Goal: Task Accomplishment & Management: Manage account settings

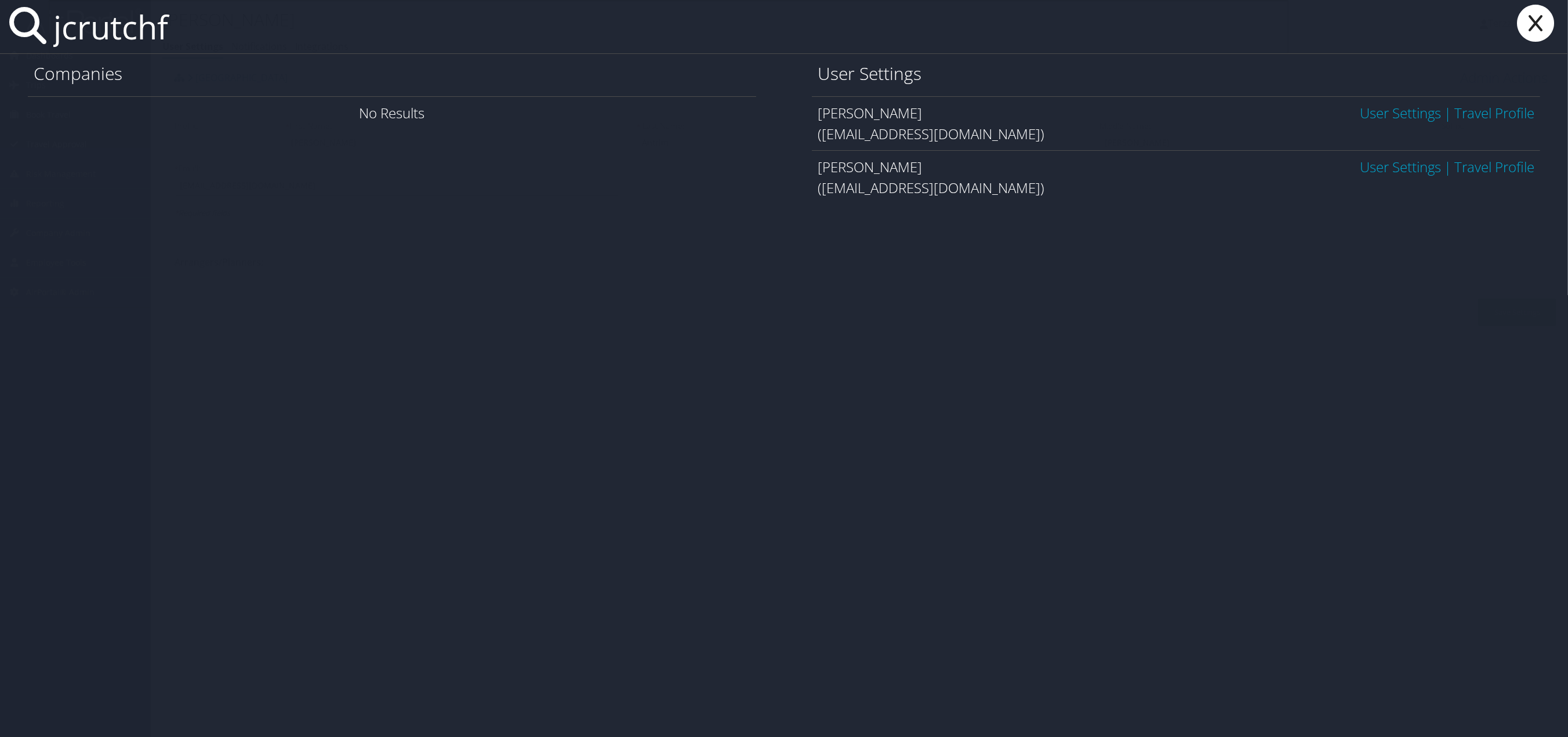
type input "jcrutchf"
click at [1387, 120] on link "User Settings" at bounding box center [1400, 112] width 81 height 19
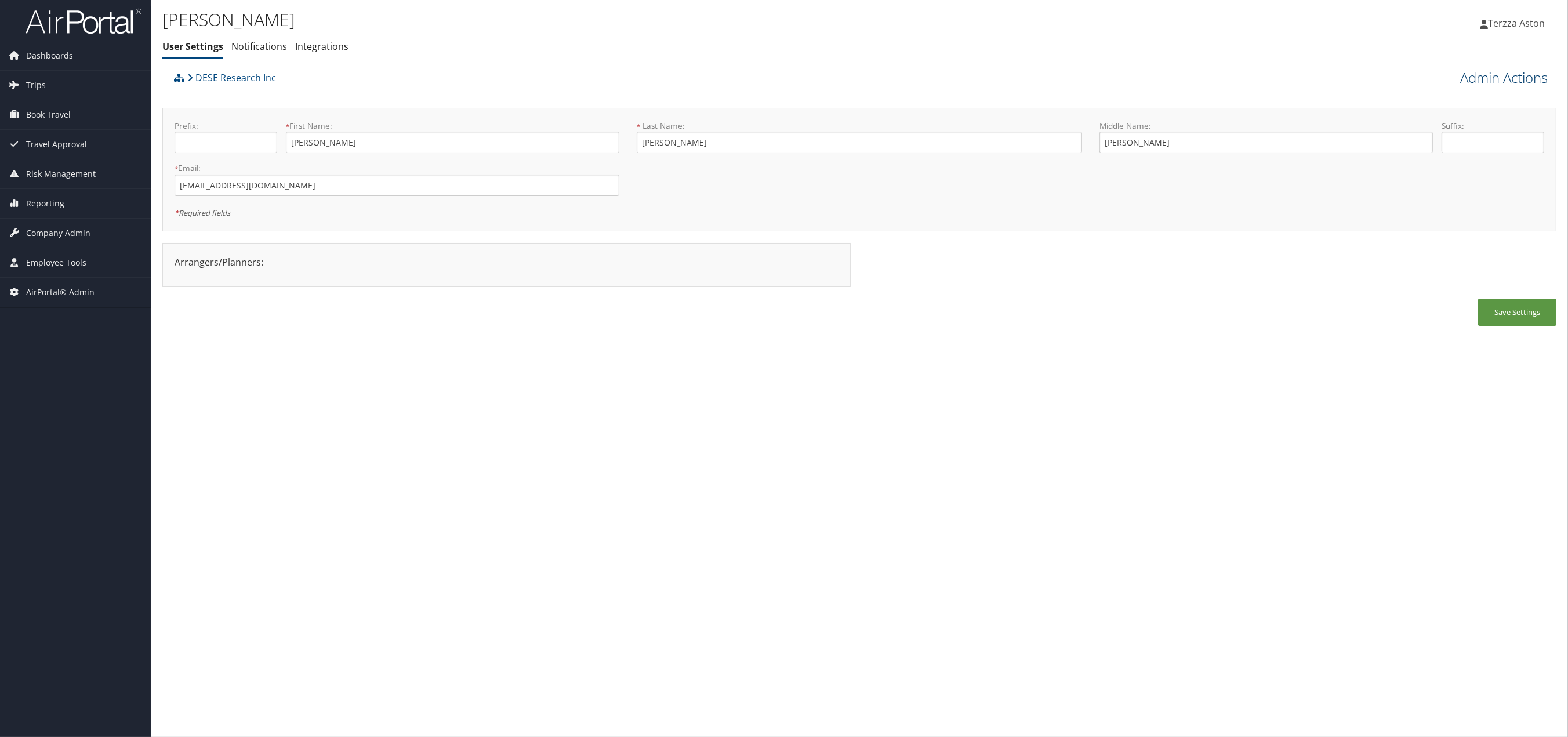
click at [1496, 84] on link "Admin Actions" at bounding box center [1504, 78] width 88 height 20
click at [1462, 135] on link "User Technology Settings" at bounding box center [1470, 139] width 153 height 20
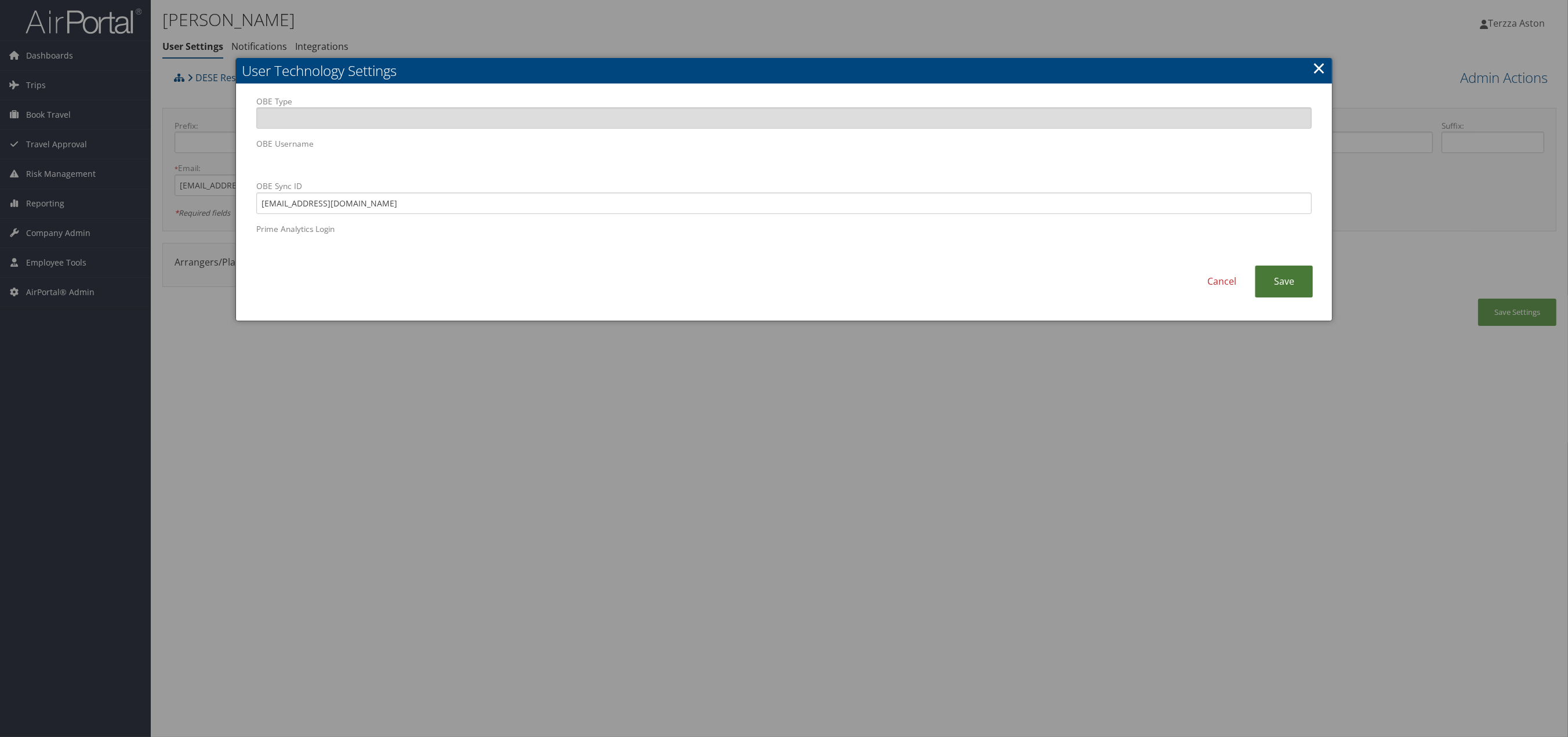
click at [1293, 275] on link "Save" at bounding box center [1284, 281] width 58 height 32
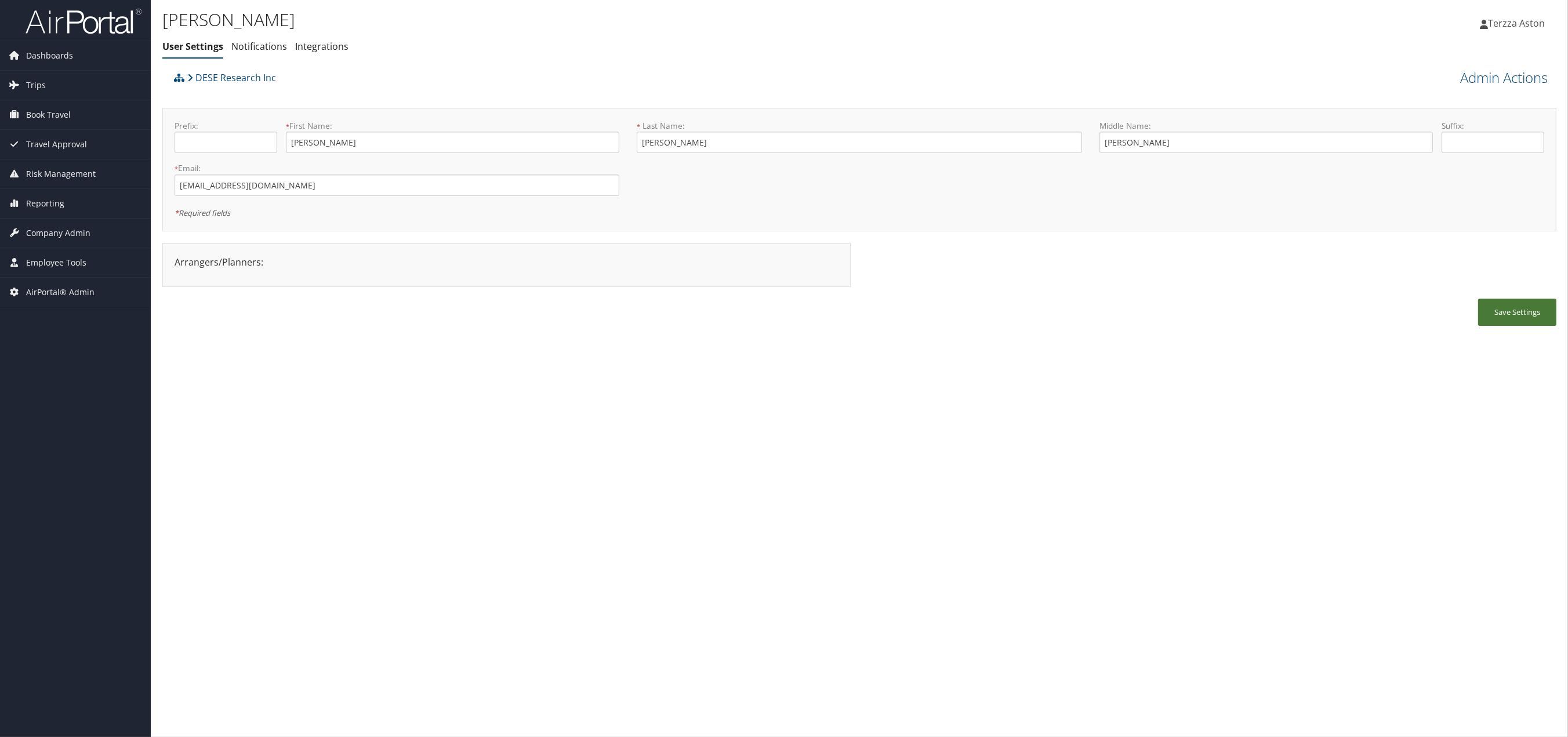
click at [1528, 309] on button "Save Settings" at bounding box center [1518, 312] width 79 height 27
